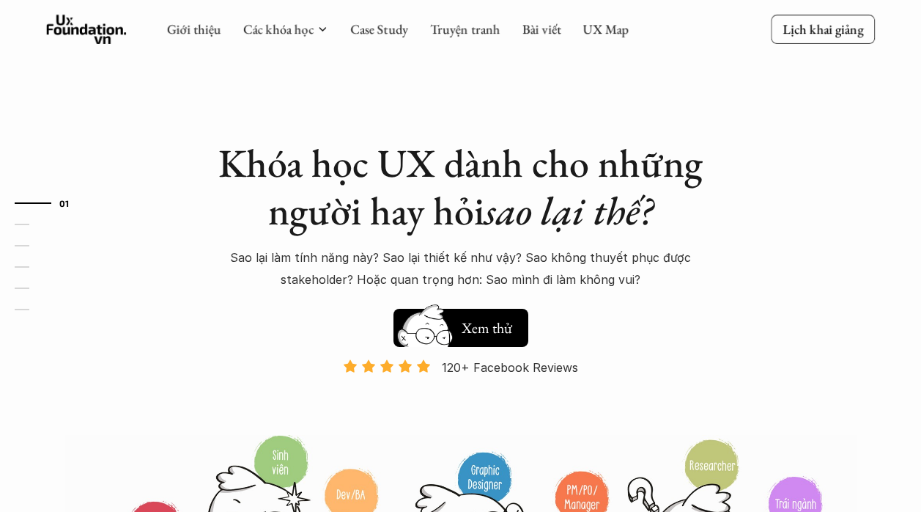
click at [380, 28] on link "Case Study" at bounding box center [379, 29] width 58 height 17
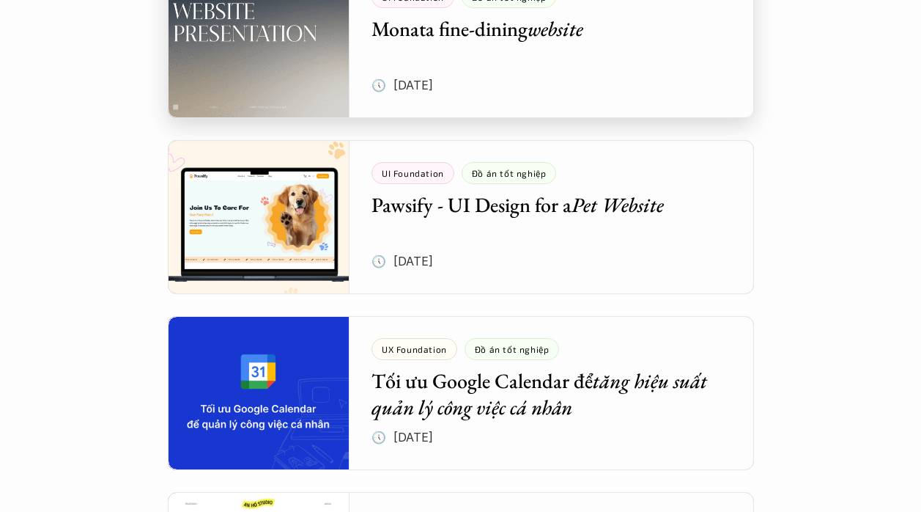
scroll to position [731, 0]
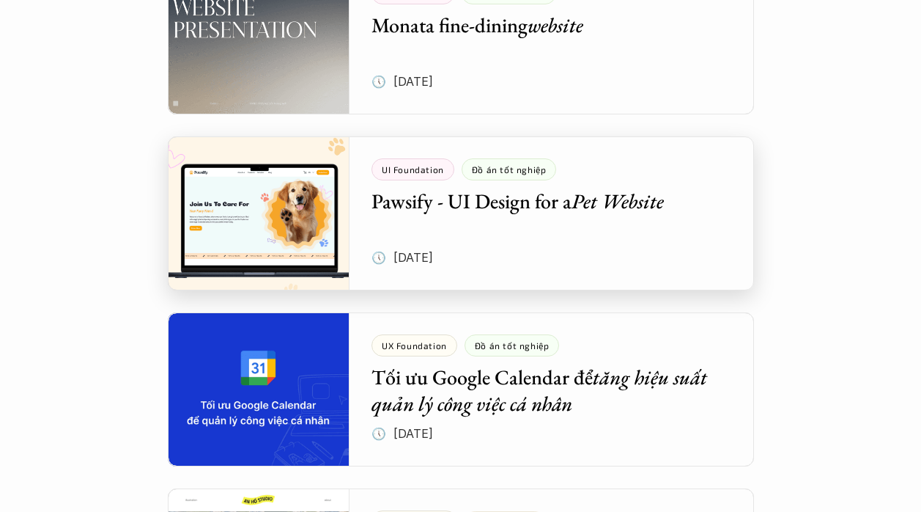
click at [307, 206] on div at bounding box center [461, 213] width 586 height 154
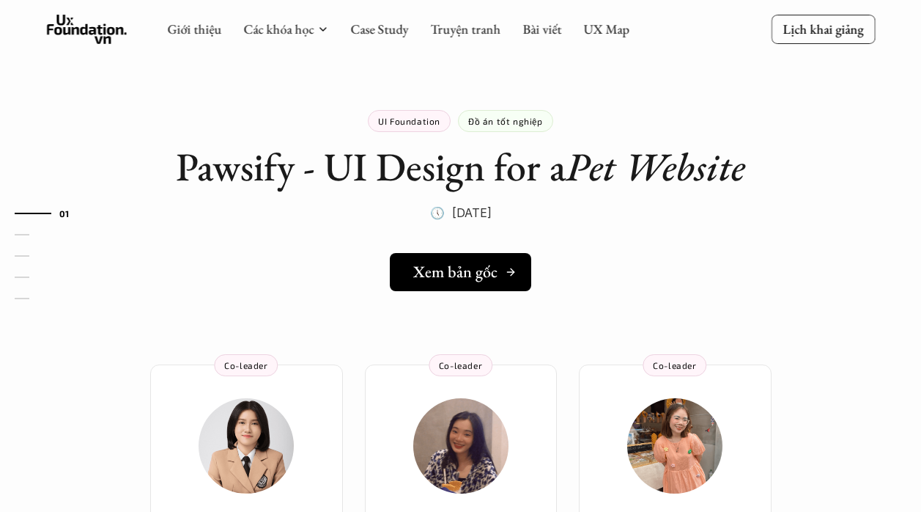
click at [427, 262] on h5 "Xem bản gốc" at bounding box center [455, 271] width 84 height 19
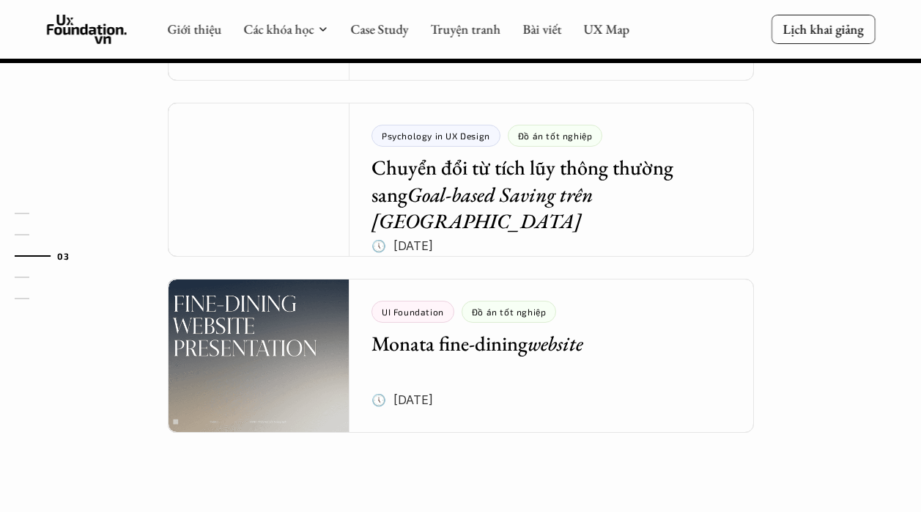
scroll to position [1836, 0]
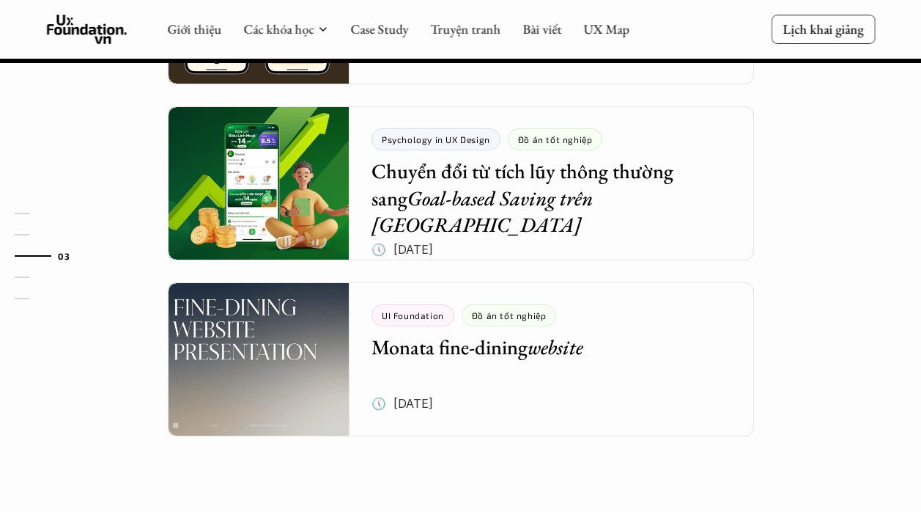
click at [391, 33] on link "Case Study" at bounding box center [379, 29] width 58 height 17
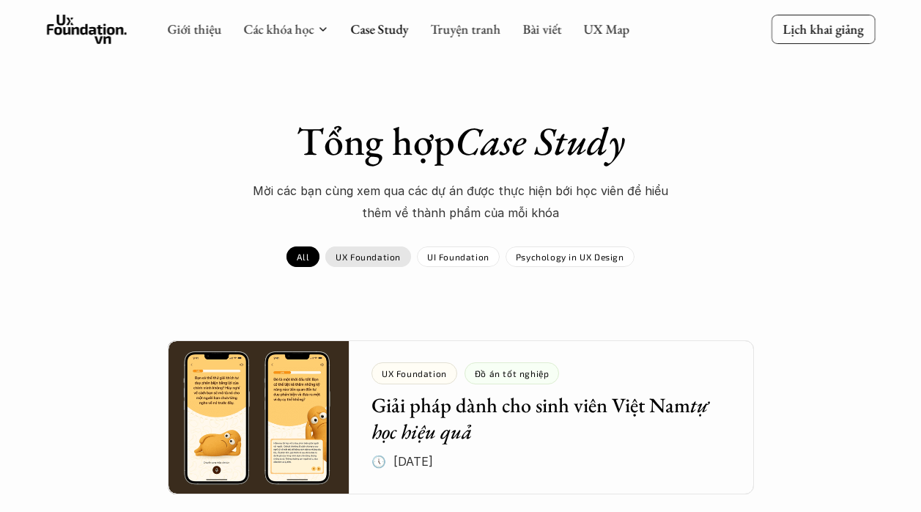
click at [371, 257] on p "UX Foundation" at bounding box center [368, 256] width 65 height 10
click at [449, 252] on p "UI Foundation" at bounding box center [458, 256] width 62 height 10
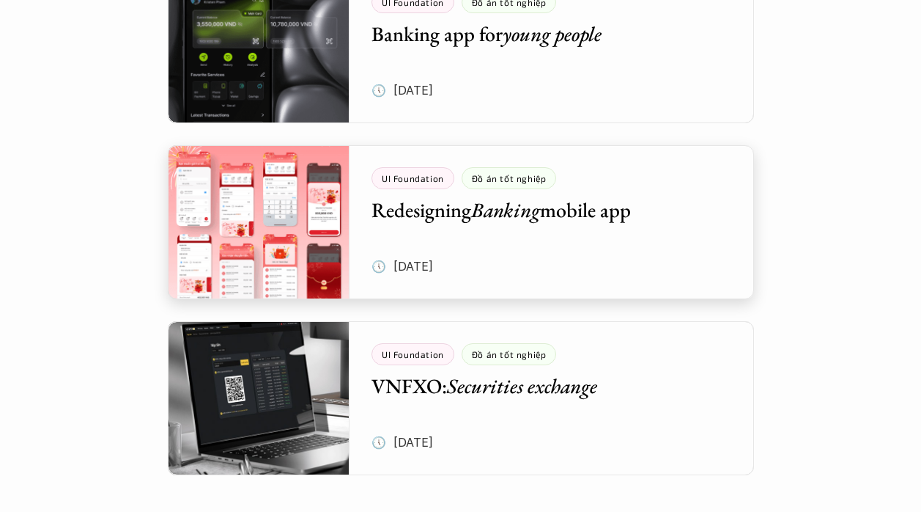
scroll to position [723, 0]
click at [573, 211] on div at bounding box center [461, 221] width 586 height 154
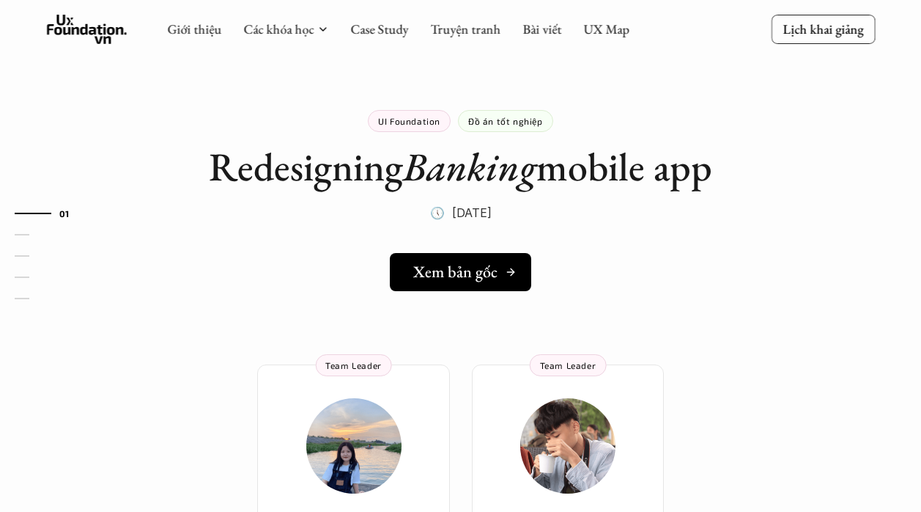
click at [471, 272] on h5 "Xem bản gốc" at bounding box center [455, 271] width 84 height 19
